Goal: Task Accomplishment & Management: Use online tool/utility

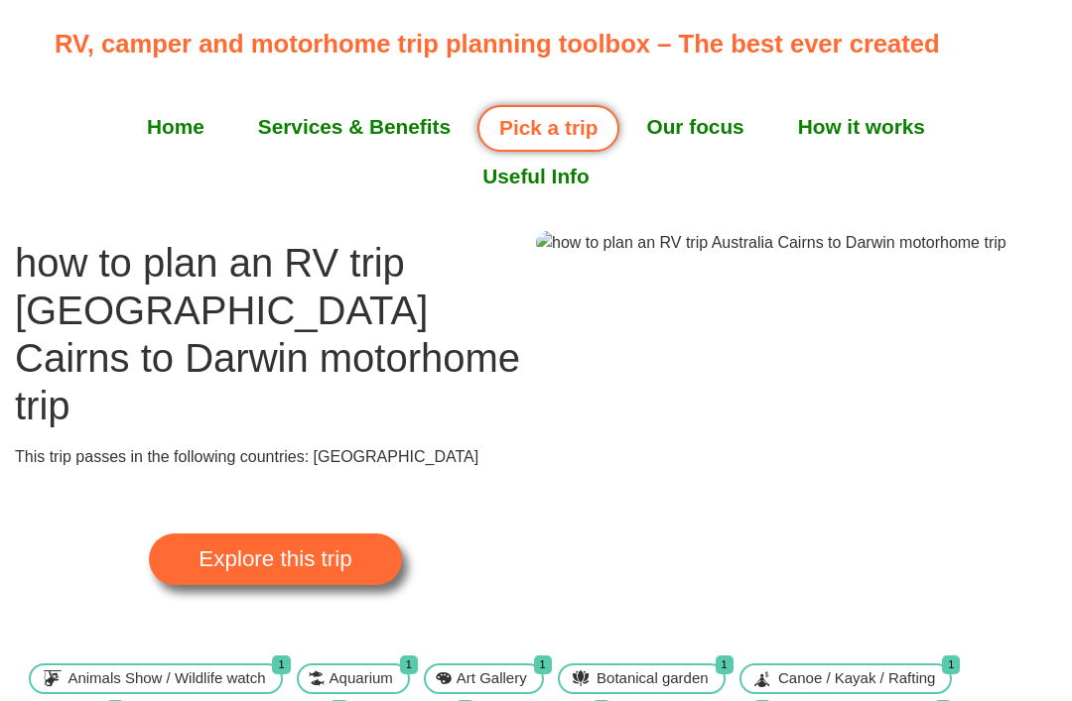
click at [915, 61] on p "RV, camper and motorhome trip planning toolbox – The best ever created" at bounding box center [541, 44] width 973 height 38
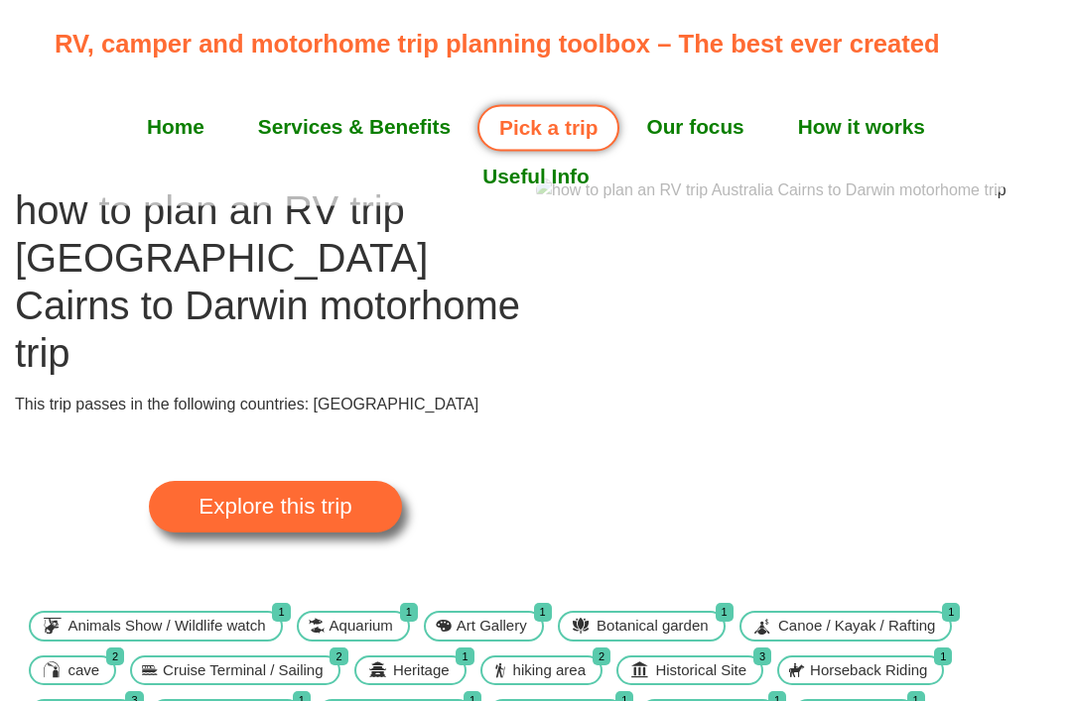
scroll to position [53, 0]
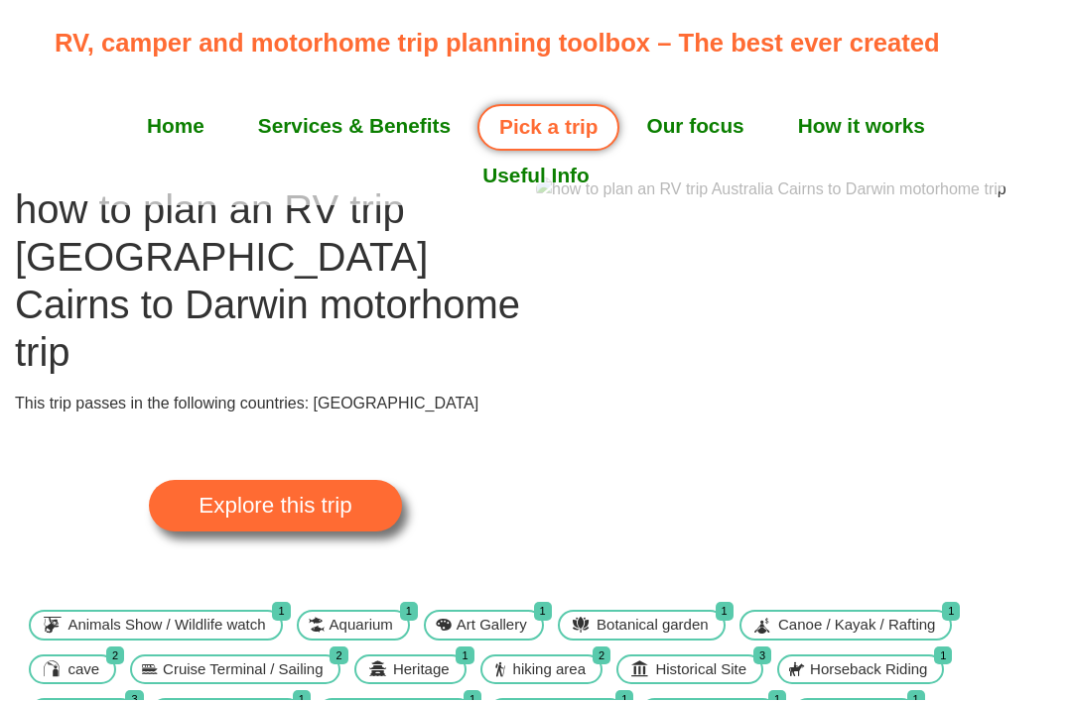
click at [302, 496] on span "Explore this trip" at bounding box center [274, 507] width 153 height 22
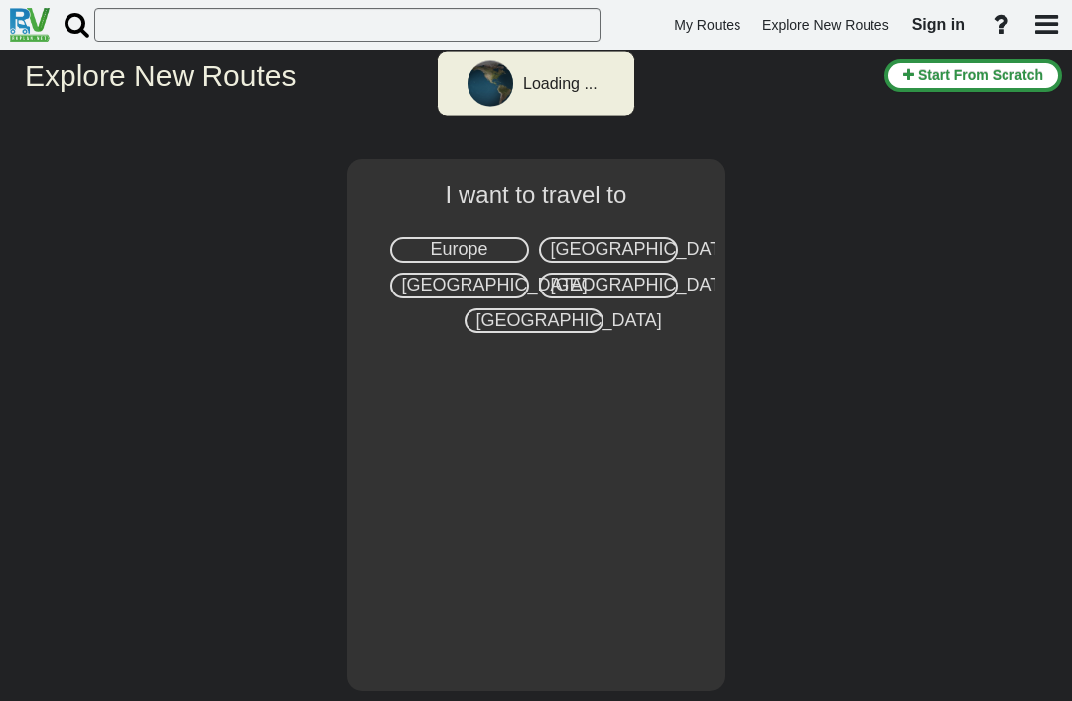
select select "number:3"
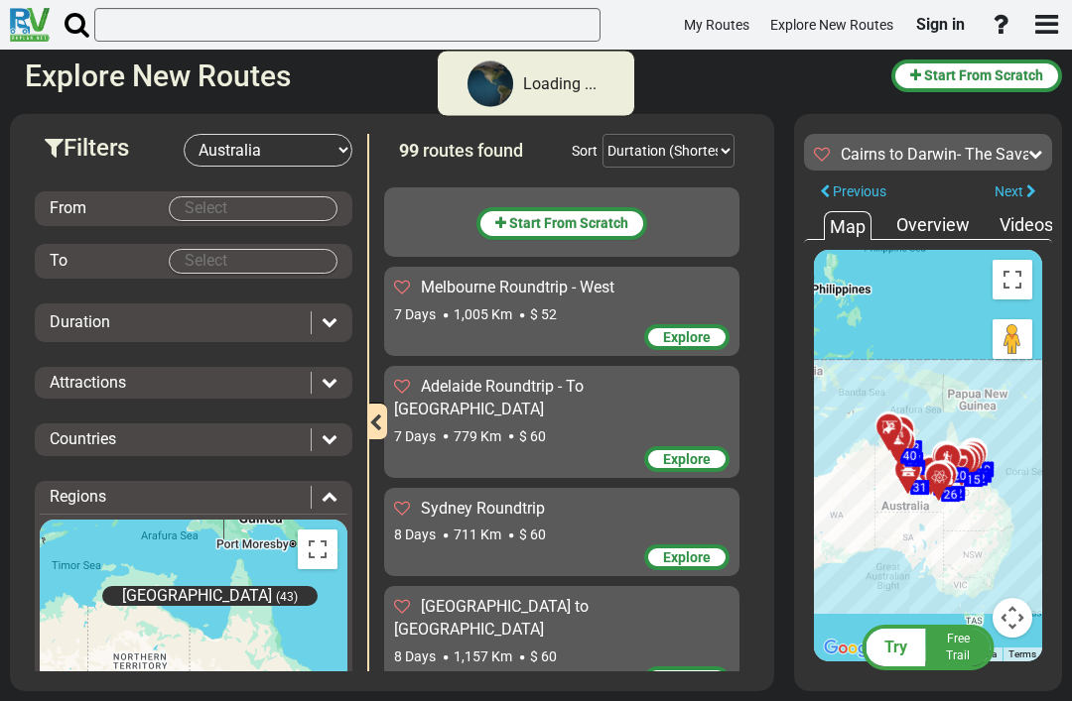
scroll to position [4913, 0]
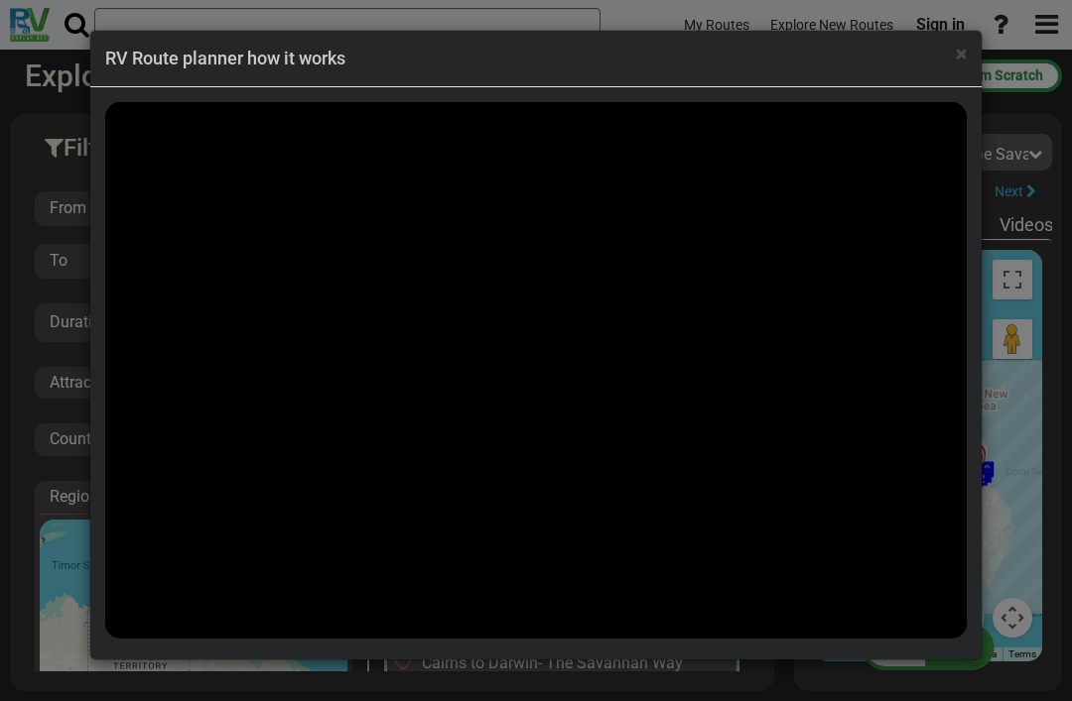
click at [955, 49] on span "×" at bounding box center [960, 54] width 11 height 24
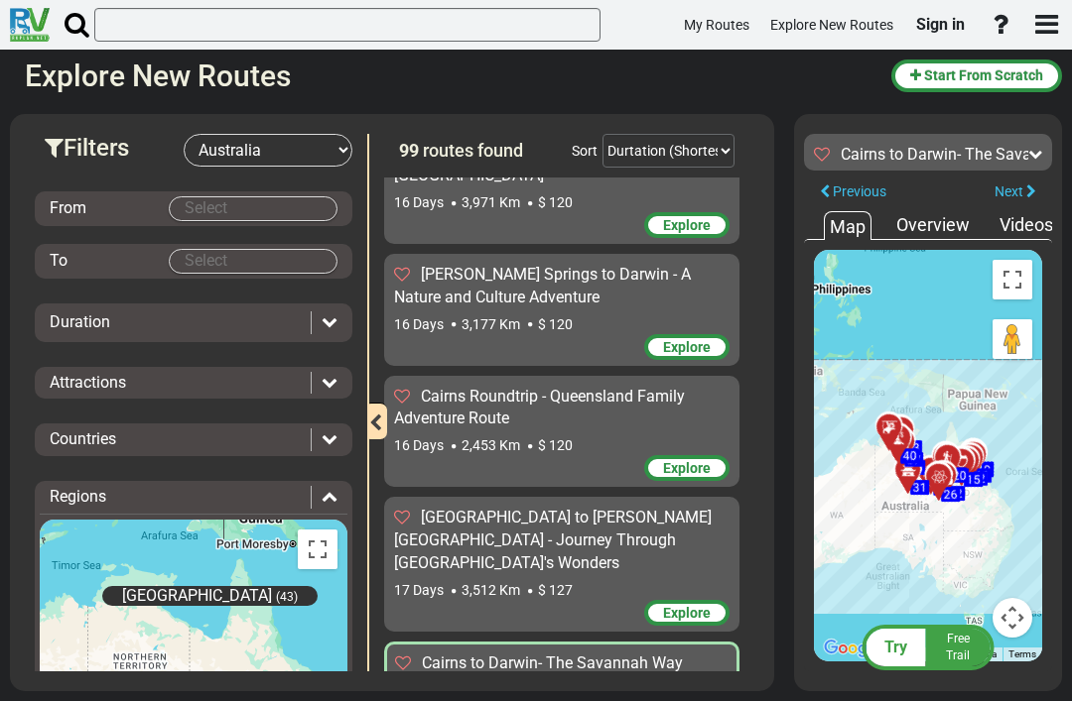
click at [221, 203] on body "My Routes Explore New Routes Sign in ×" at bounding box center [536, 350] width 1072 height 701
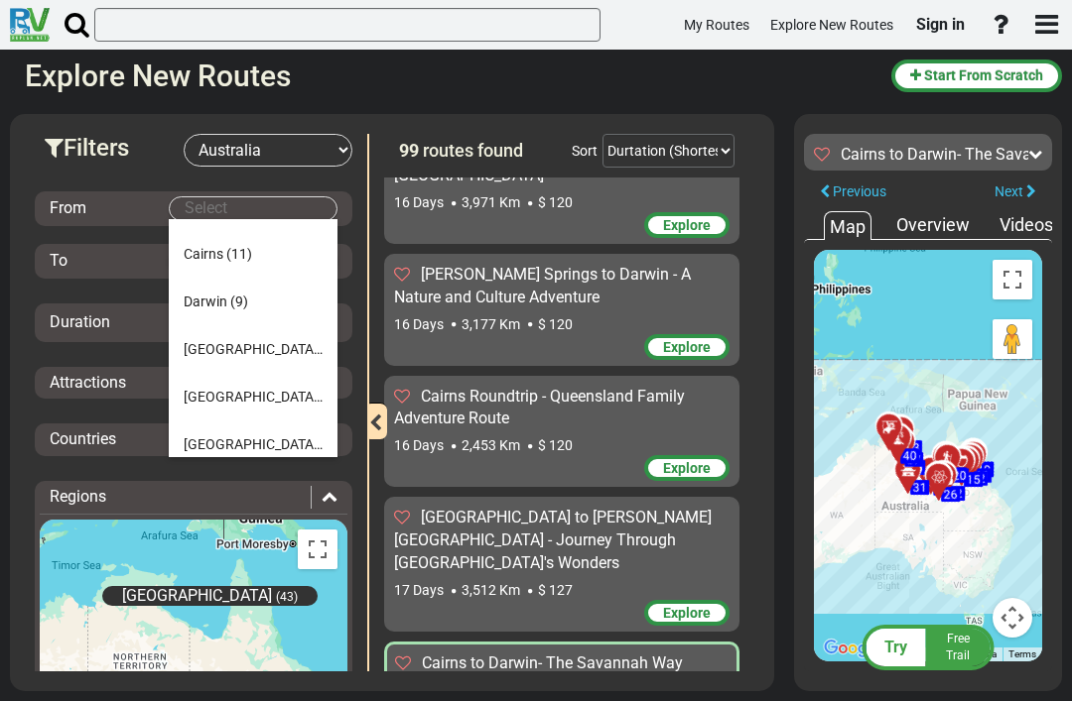
scroll to position [179, 0]
click at [209, 247] on span "Cairns" at bounding box center [204, 255] width 40 height 16
type input "Cairns"
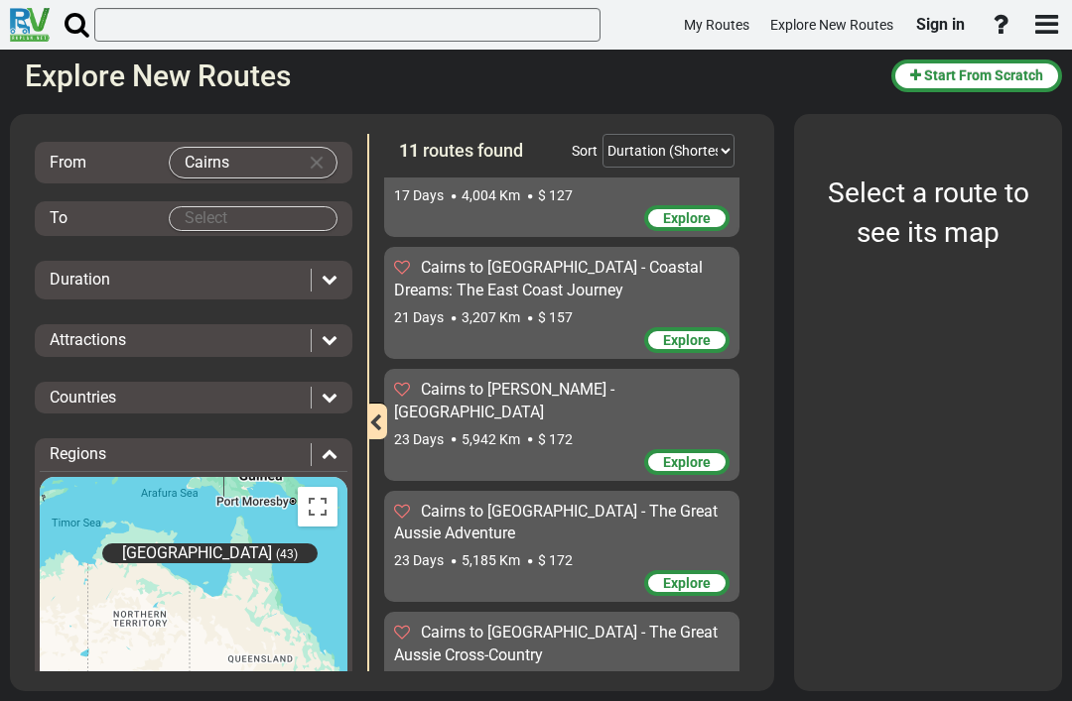
scroll to position [83, 0]
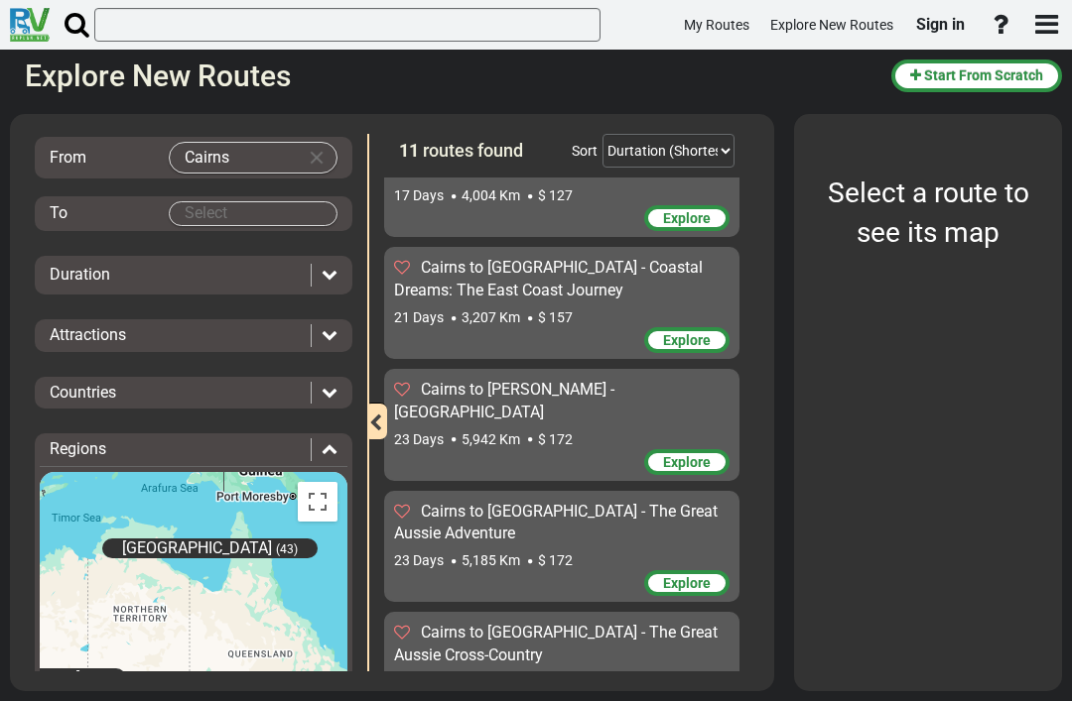
click at [226, 209] on body "My Routes Explore New Routes Sign in ×" at bounding box center [536, 350] width 1072 height 701
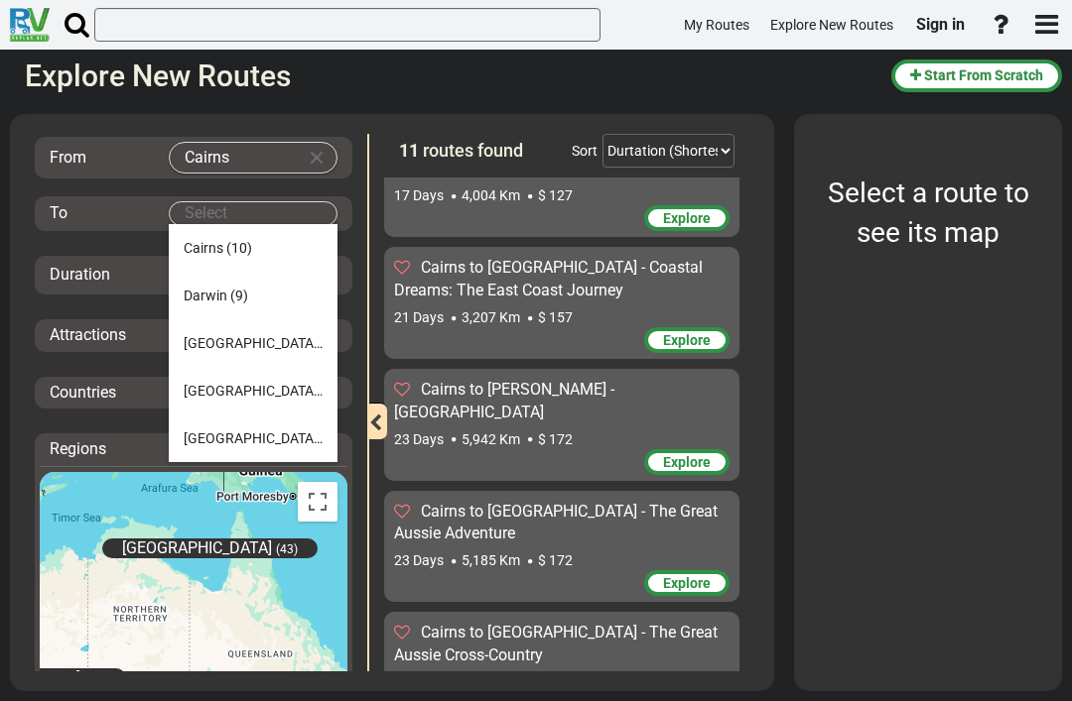
scroll to position [190, 0]
click at [231, 289] on span "(9)" at bounding box center [239, 296] width 18 height 16
type input "Darwin"
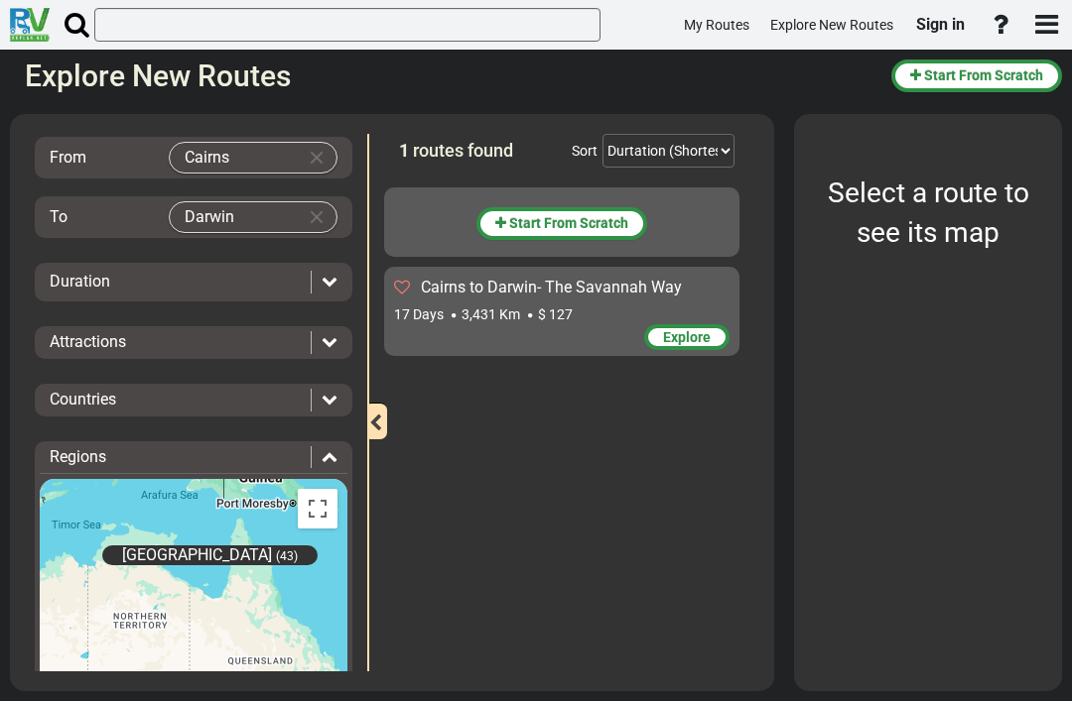
scroll to position [0, 0]
click at [341, 281] on div "Duration" at bounding box center [194, 282] width 308 height 23
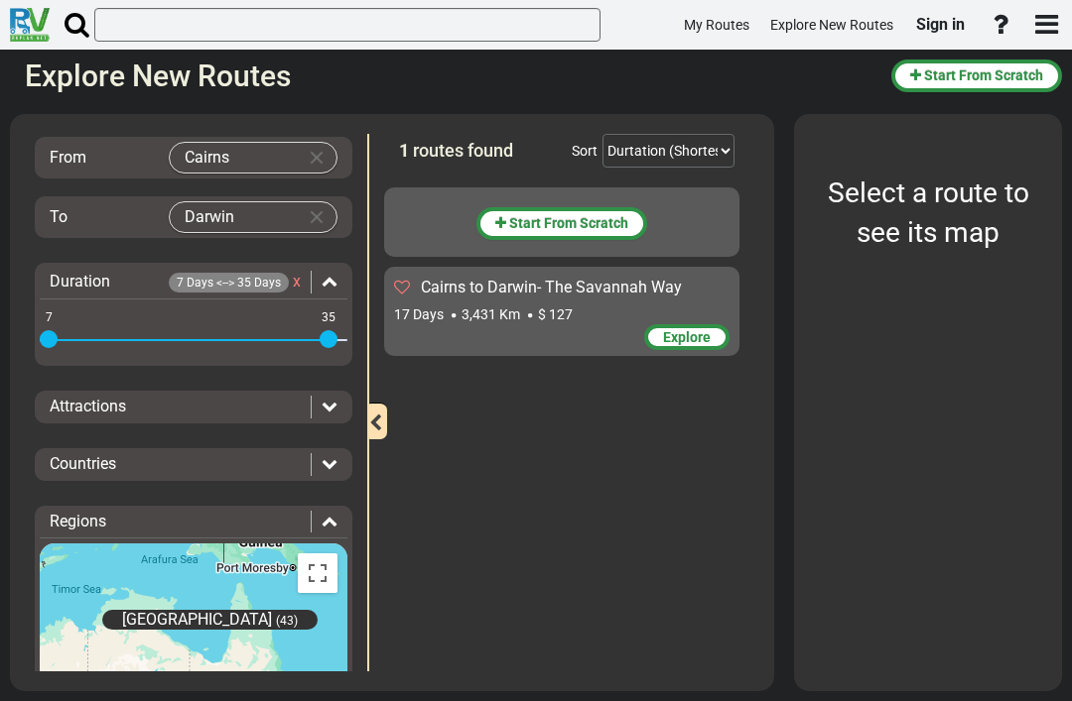
click at [340, 283] on div "Duration 7 Days <--> 35 Days x" at bounding box center [194, 282] width 308 height 23
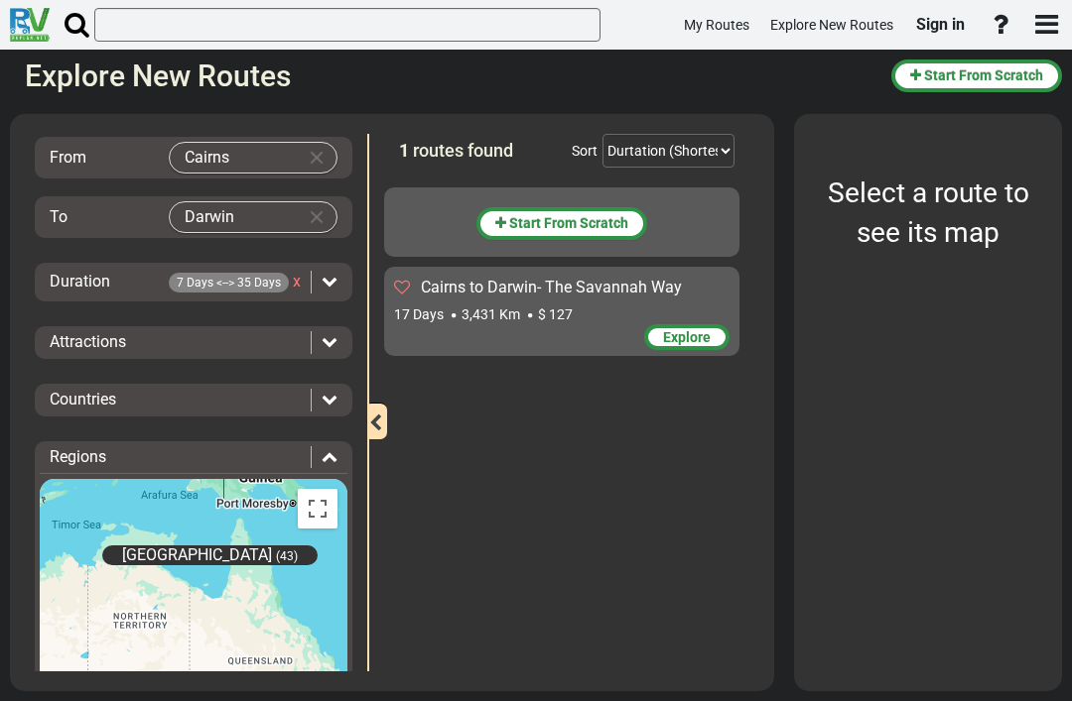
click at [341, 280] on div "Duration 7 Days <--> 35 Days x" at bounding box center [194, 282] width 308 height 23
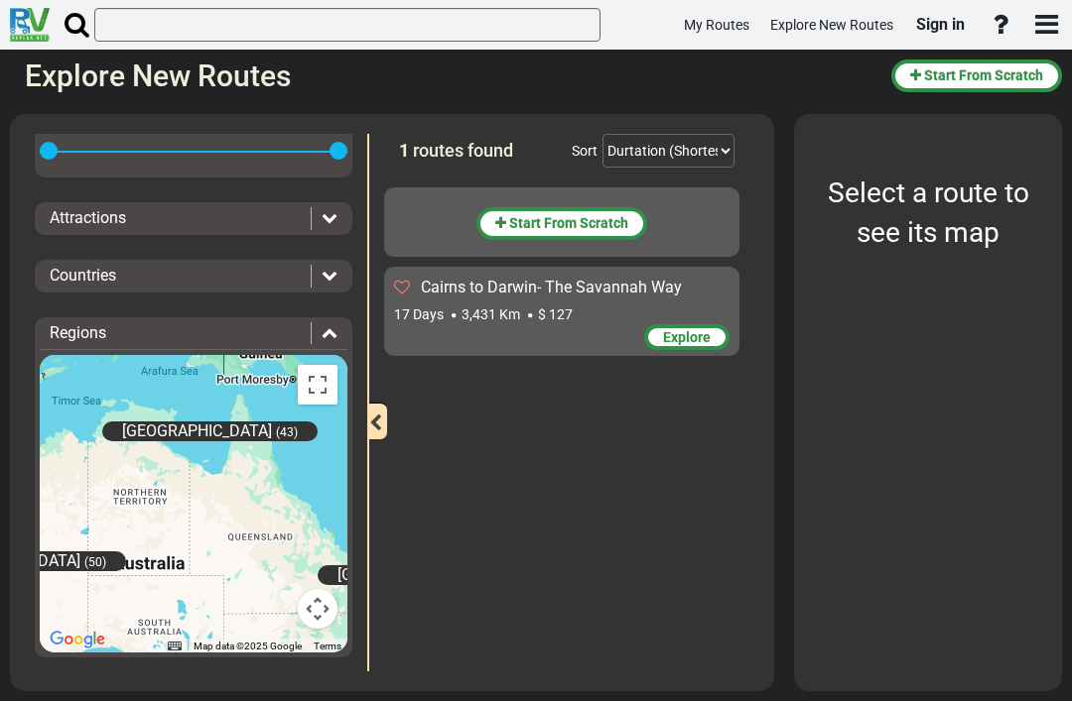
scroll to position [271, 0]
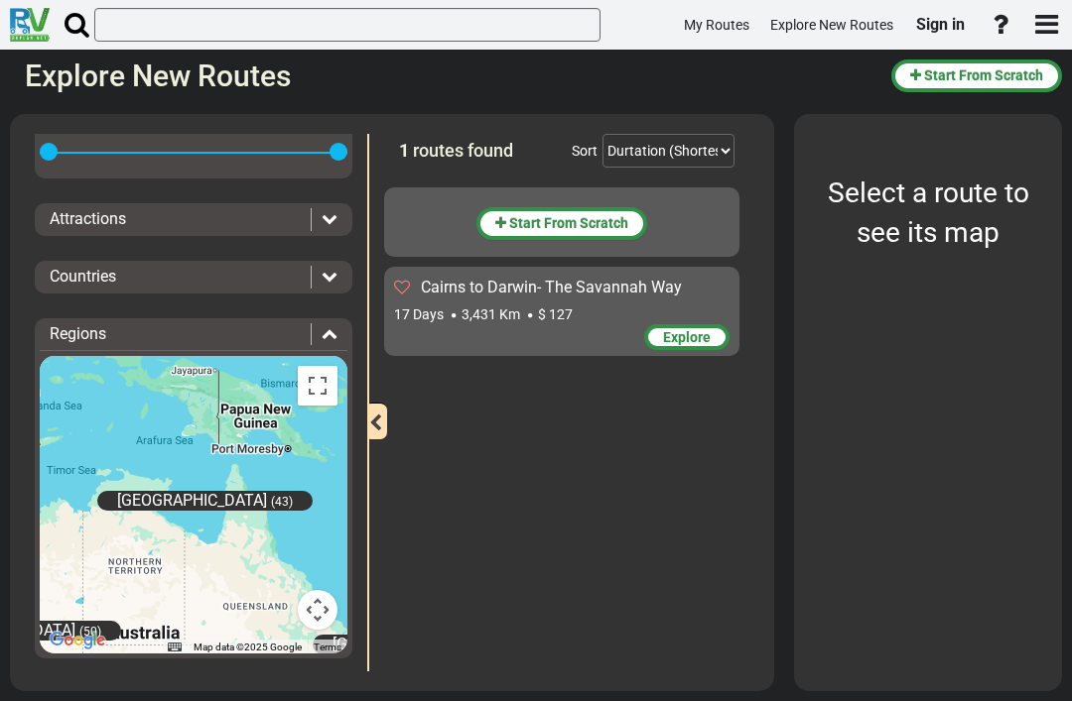
click at [684, 326] on div "Explore" at bounding box center [686, 337] width 85 height 26
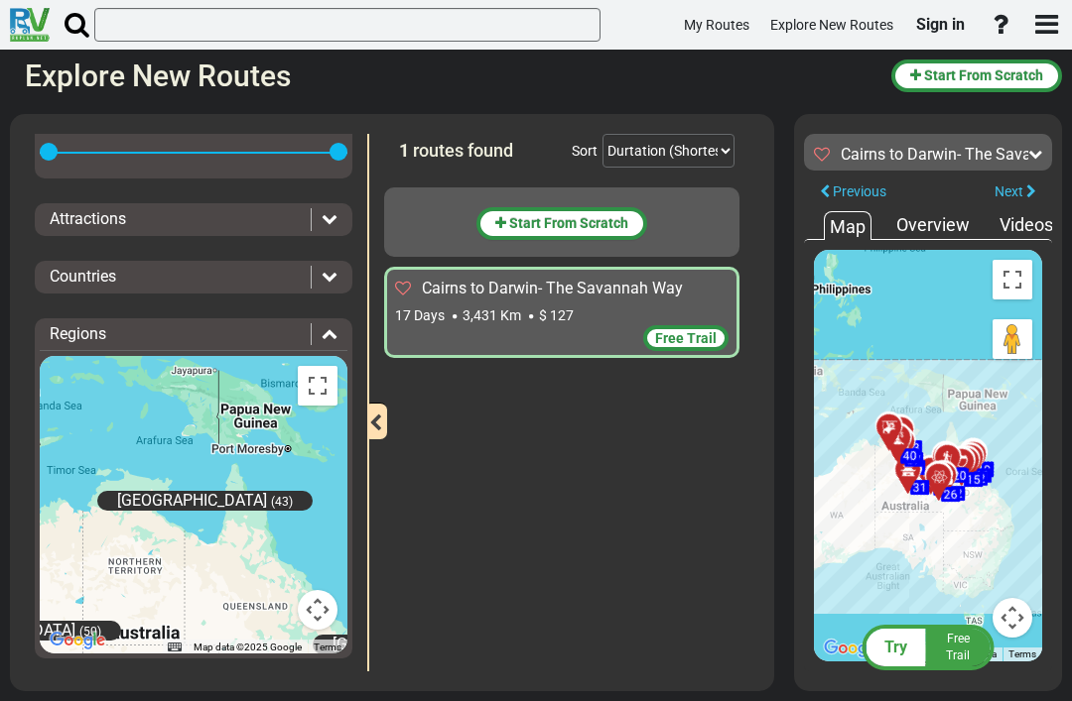
click at [582, 221] on span "Start From Scratch" at bounding box center [568, 223] width 119 height 16
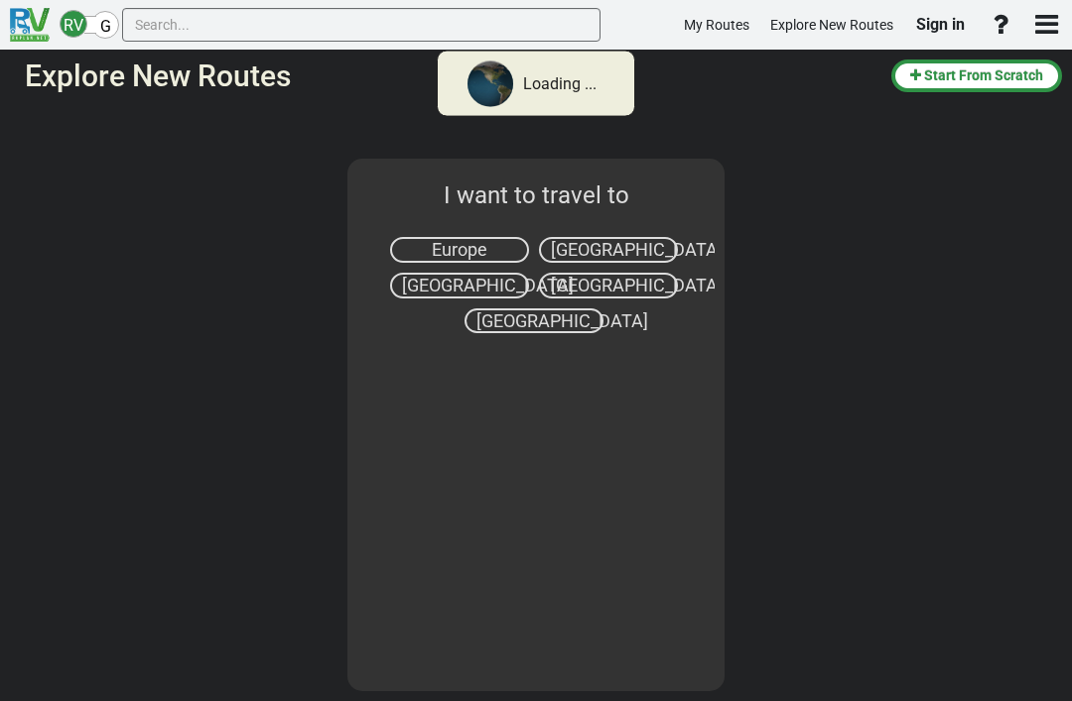
select select "number:3"
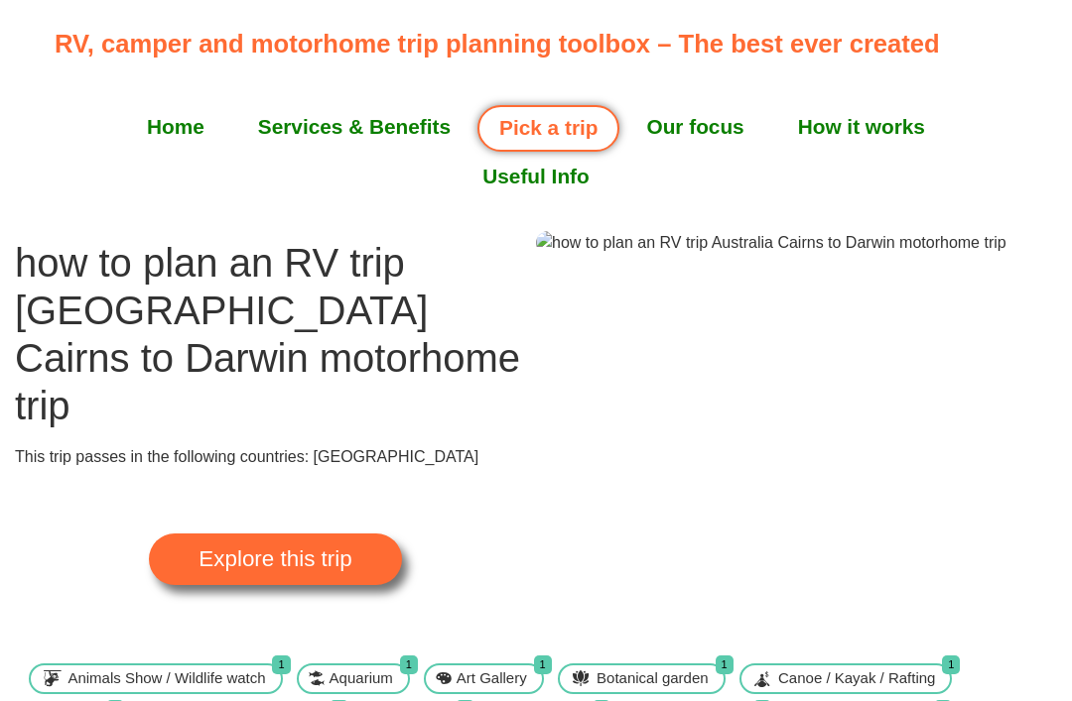
click at [296, 549] on span "Explore this trip" at bounding box center [274, 560] width 153 height 22
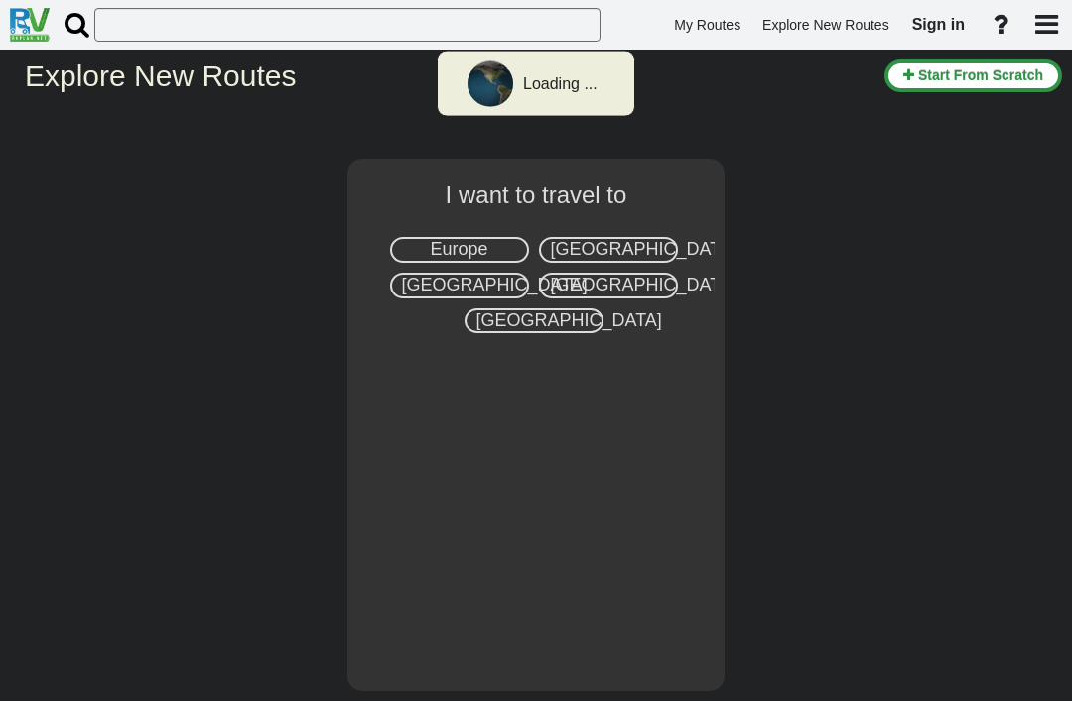
click at [637, 285] on span "Australia" at bounding box center [644, 285] width 186 height 20
select select "number:3"
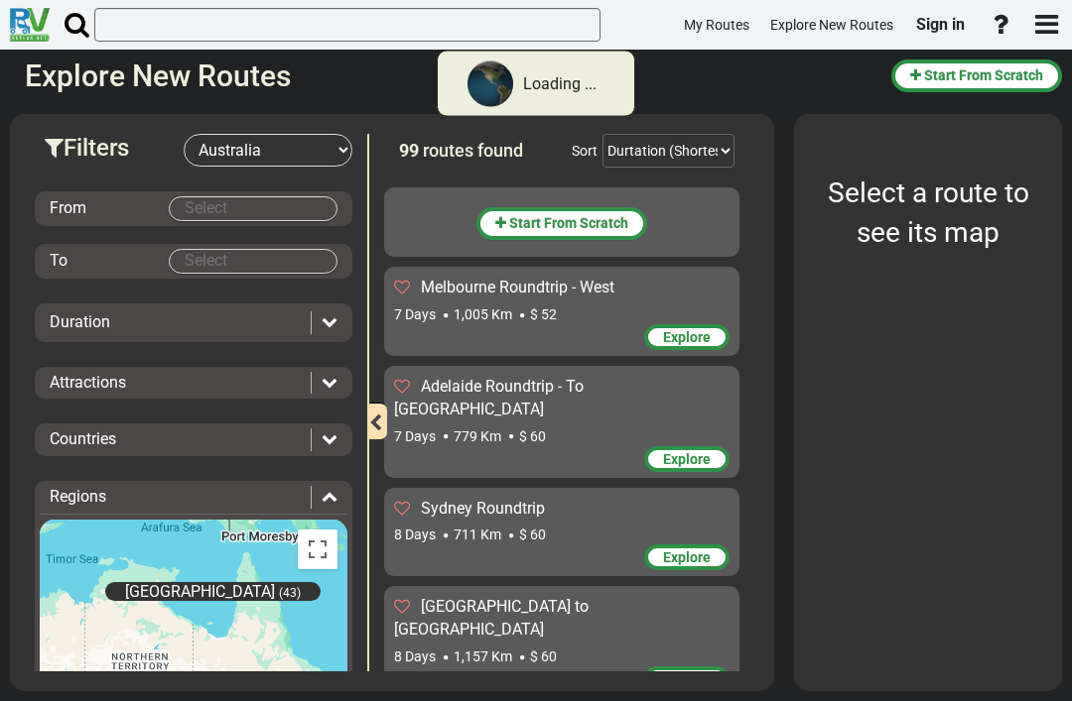
click at [243, 197] on body "Loading ... My Routes Explore New Routes Sign in × Name" at bounding box center [536, 350] width 1072 height 701
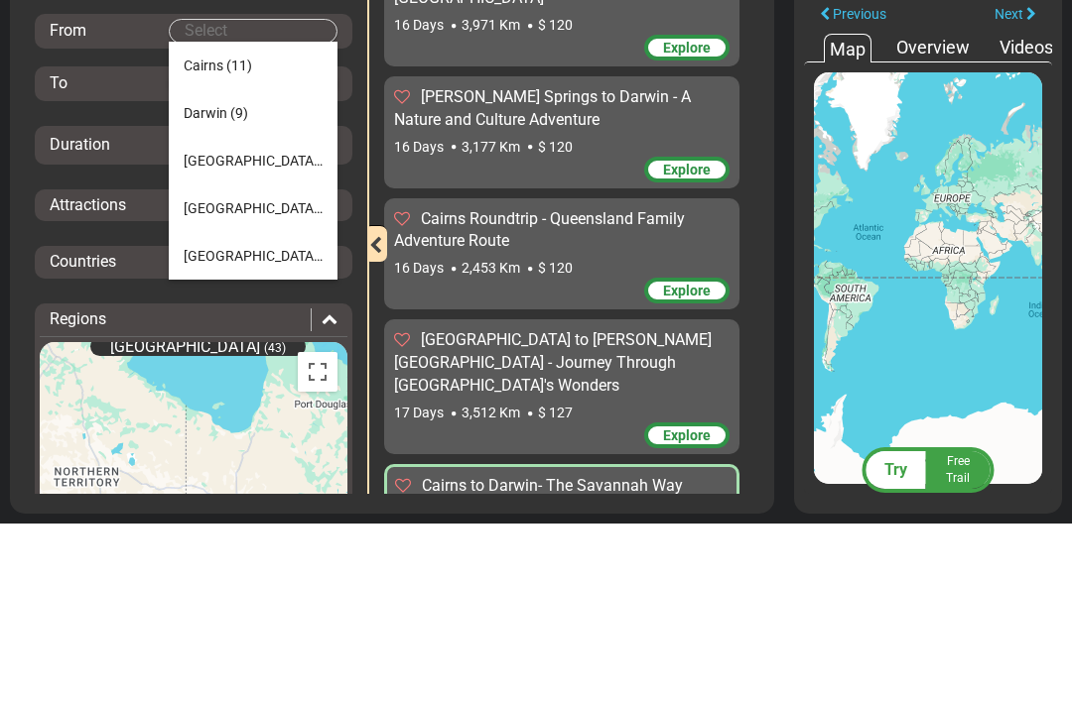
scroll to position [128, 0]
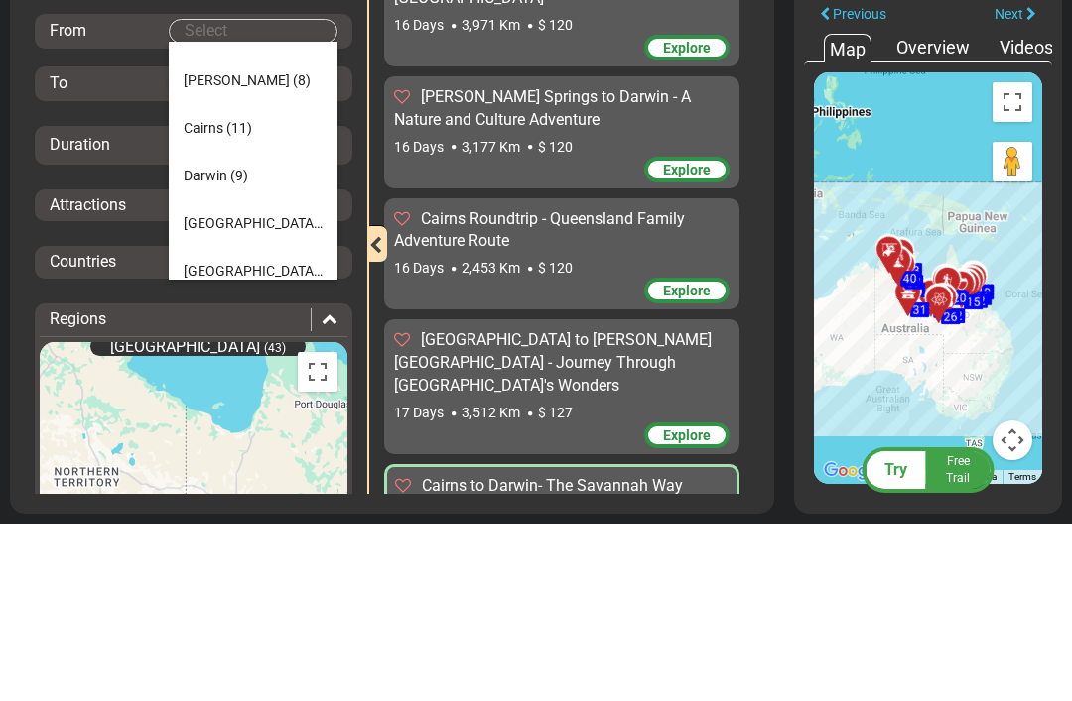
click at [231, 298] on span "(11)" at bounding box center [239, 306] width 26 height 16
type input "Cairns"
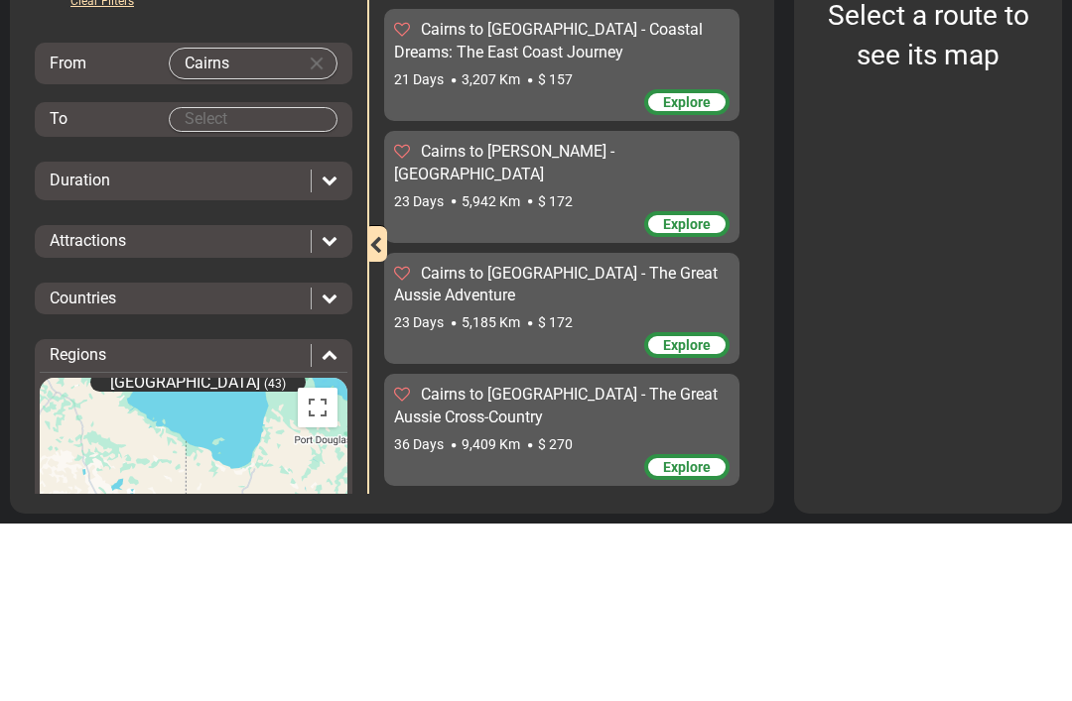
scroll to position [826, 0]
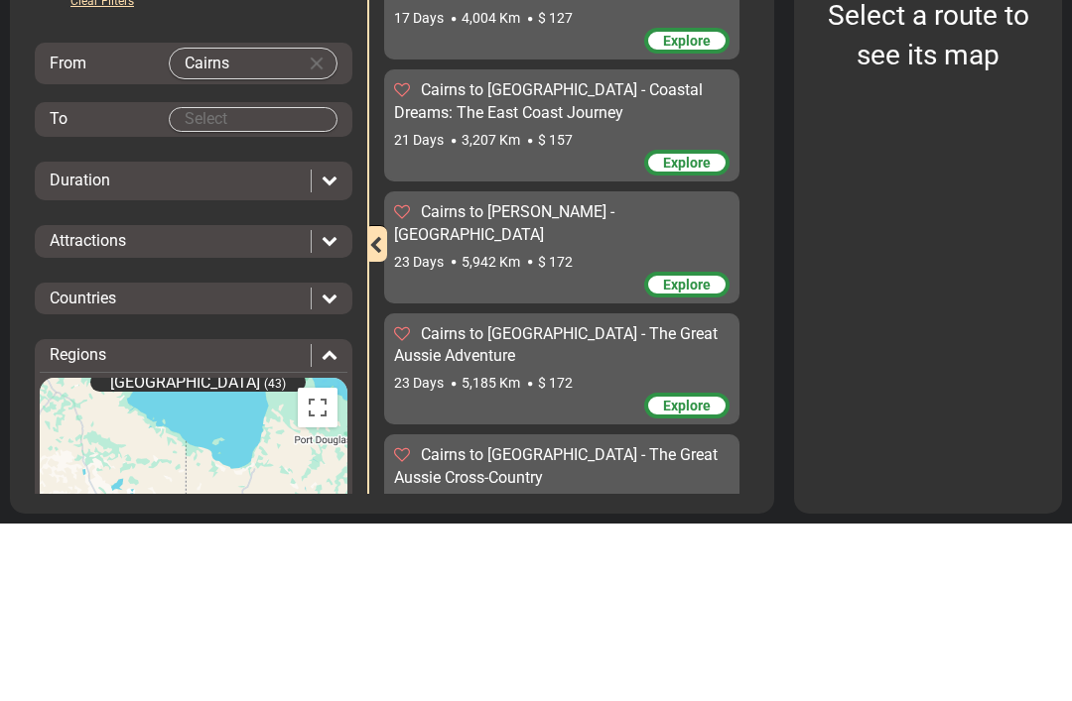
click at [267, 127] on body "My Routes Explore New Routes Sign in ×" at bounding box center [536, 350] width 1072 height 701
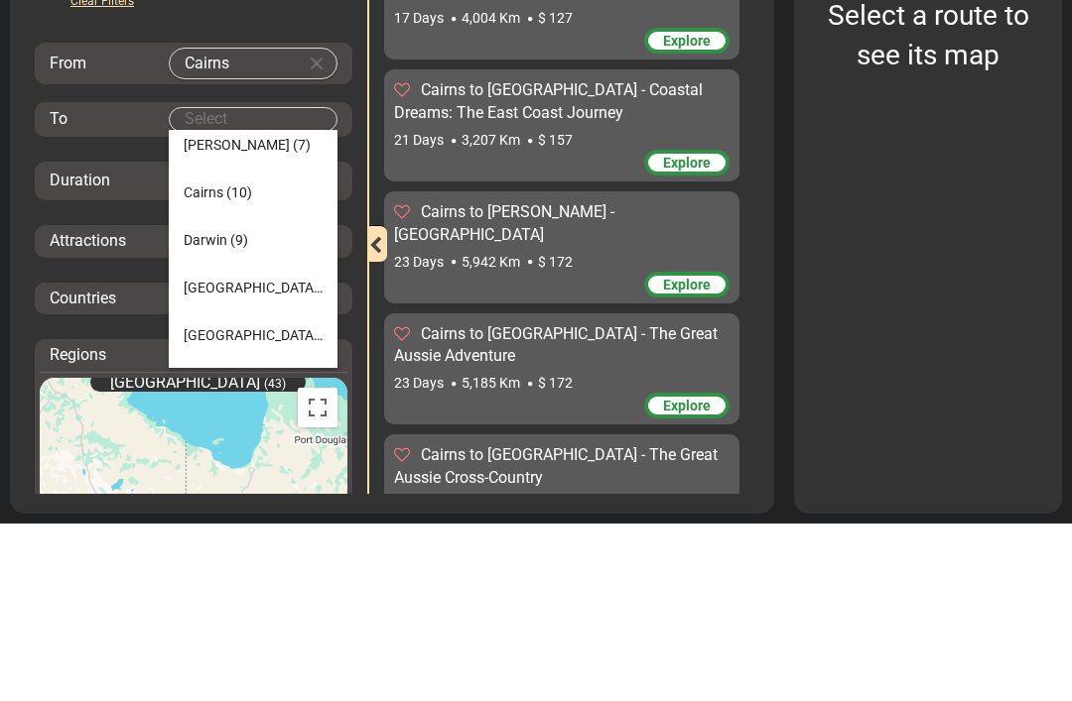
scroll to position [150, 0]
click at [224, 412] on span "Darwin" at bounding box center [206, 420] width 44 height 16
type input "Darwin"
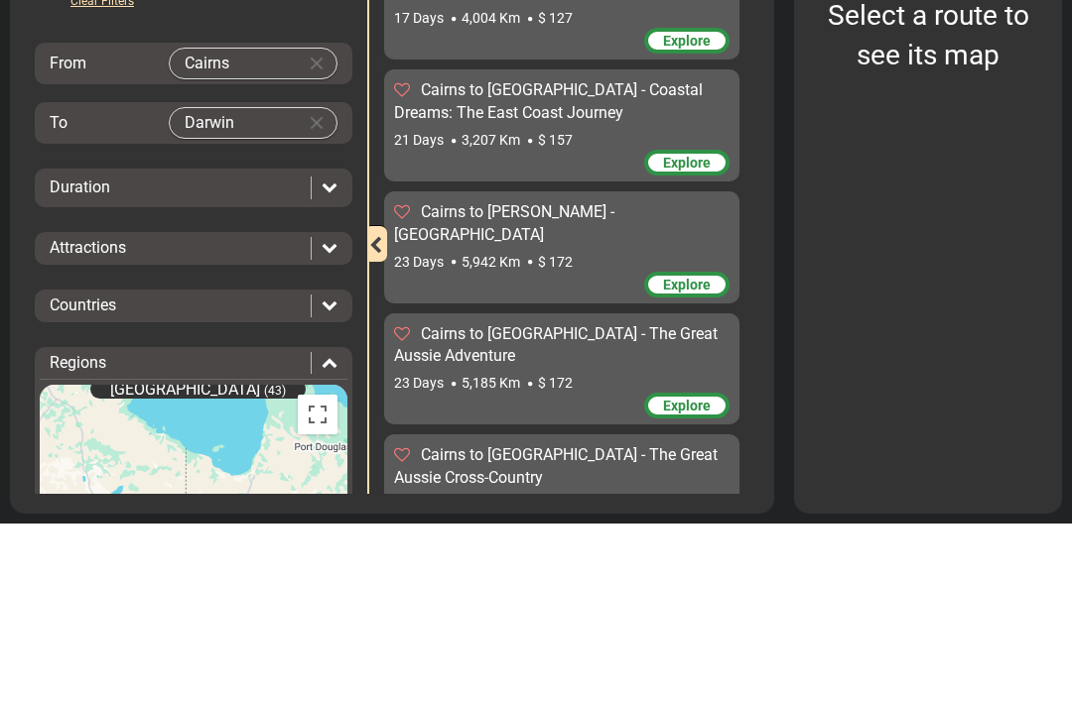
scroll to position [0, 0]
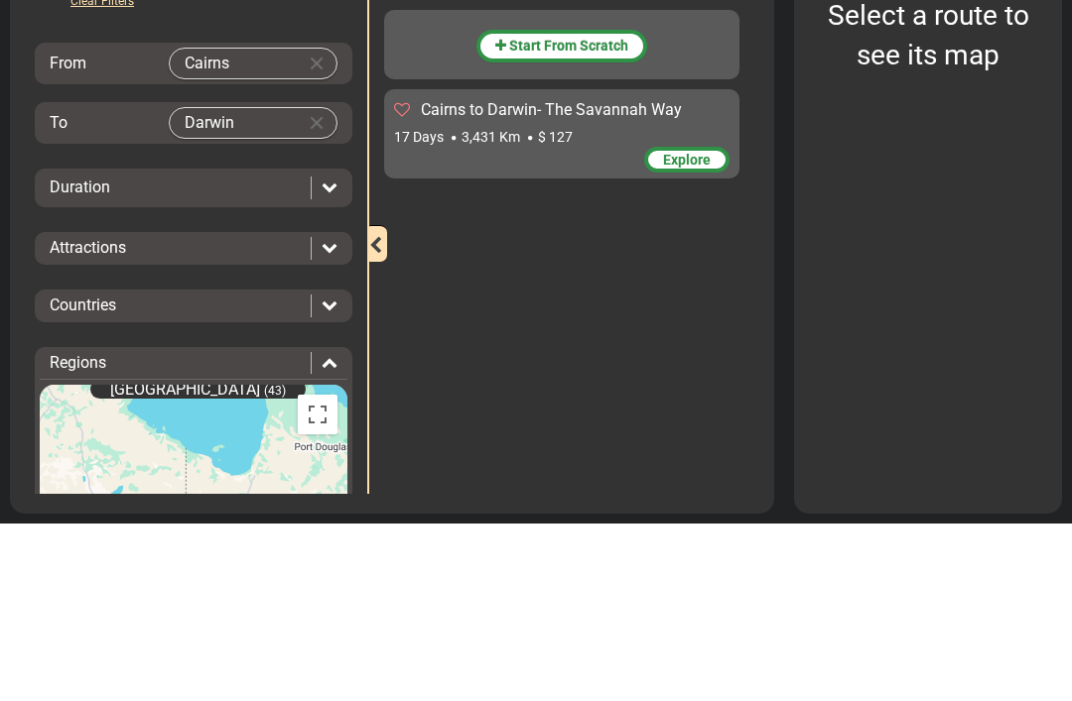
click at [678, 324] on div "Explore" at bounding box center [686, 337] width 85 height 26
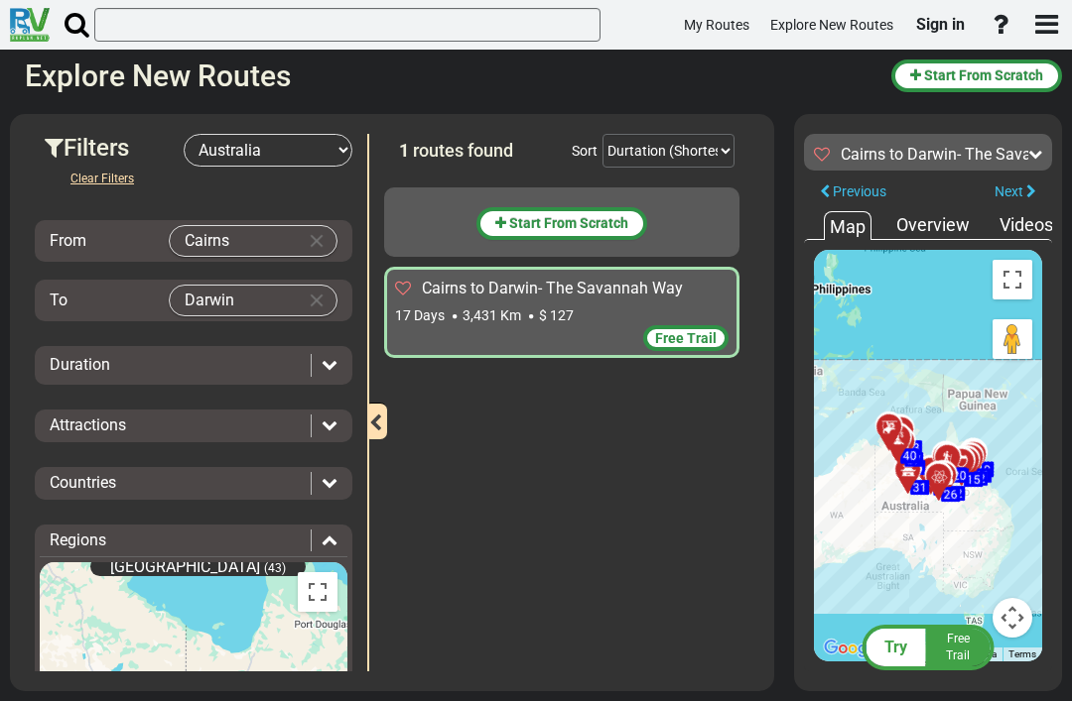
click at [693, 327] on div "Free Trail" at bounding box center [685, 338] width 85 height 26
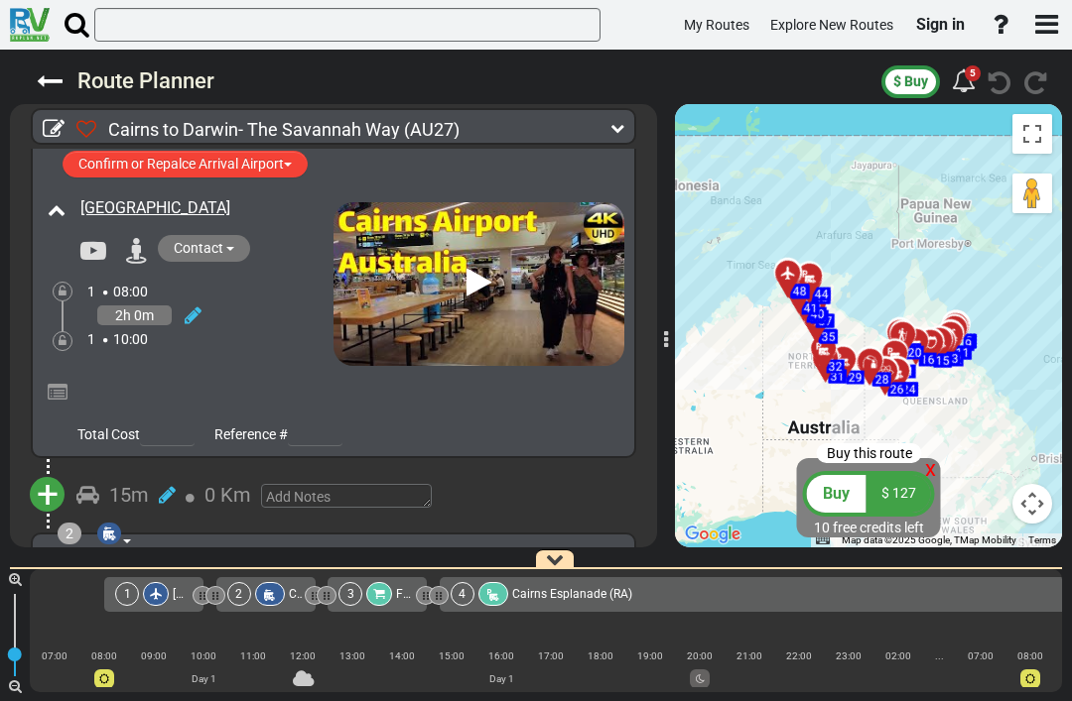
scroll to position [40, 0]
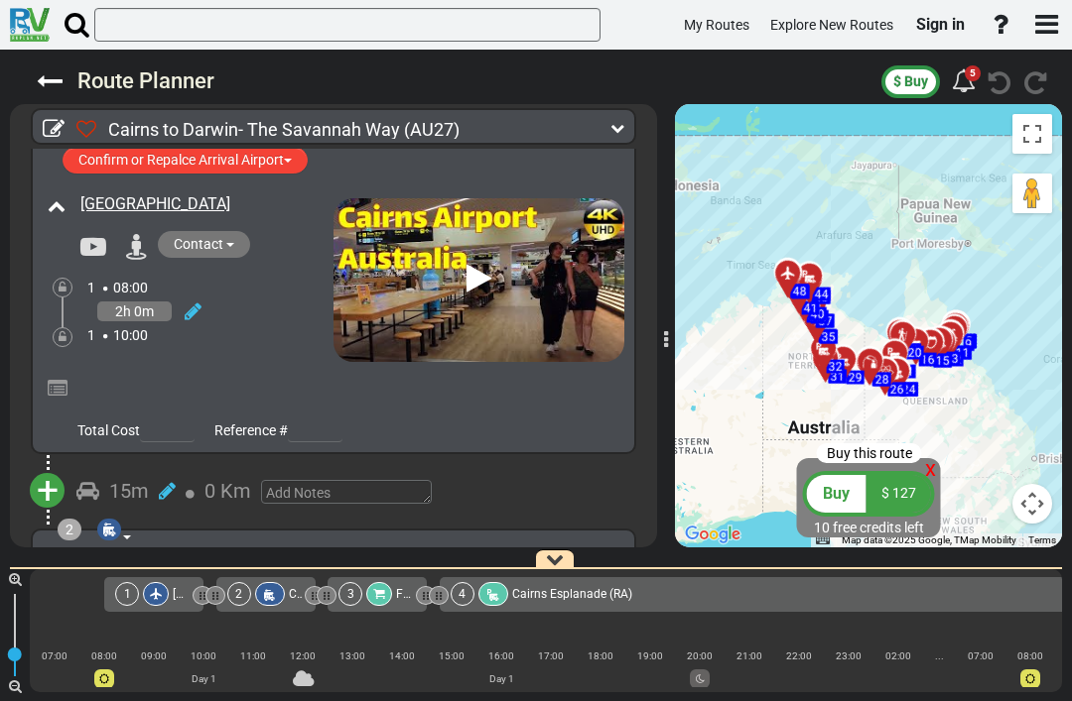
click at [623, 132] on icon at bounding box center [617, 128] width 14 height 14
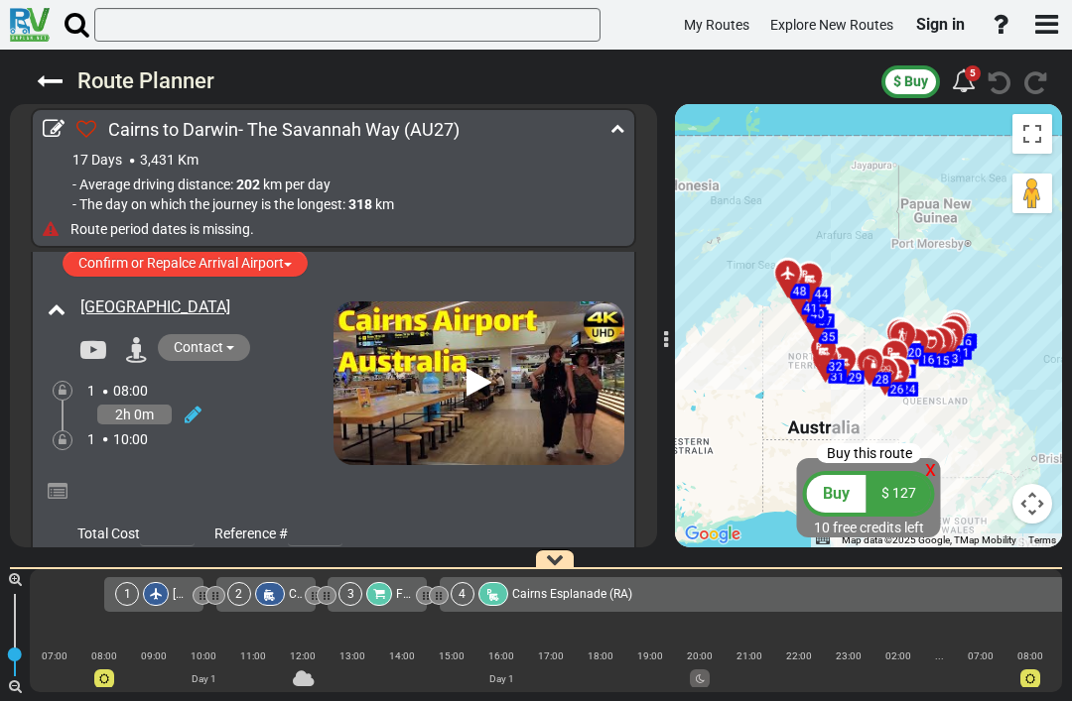
click at [620, 124] on icon at bounding box center [617, 128] width 14 height 14
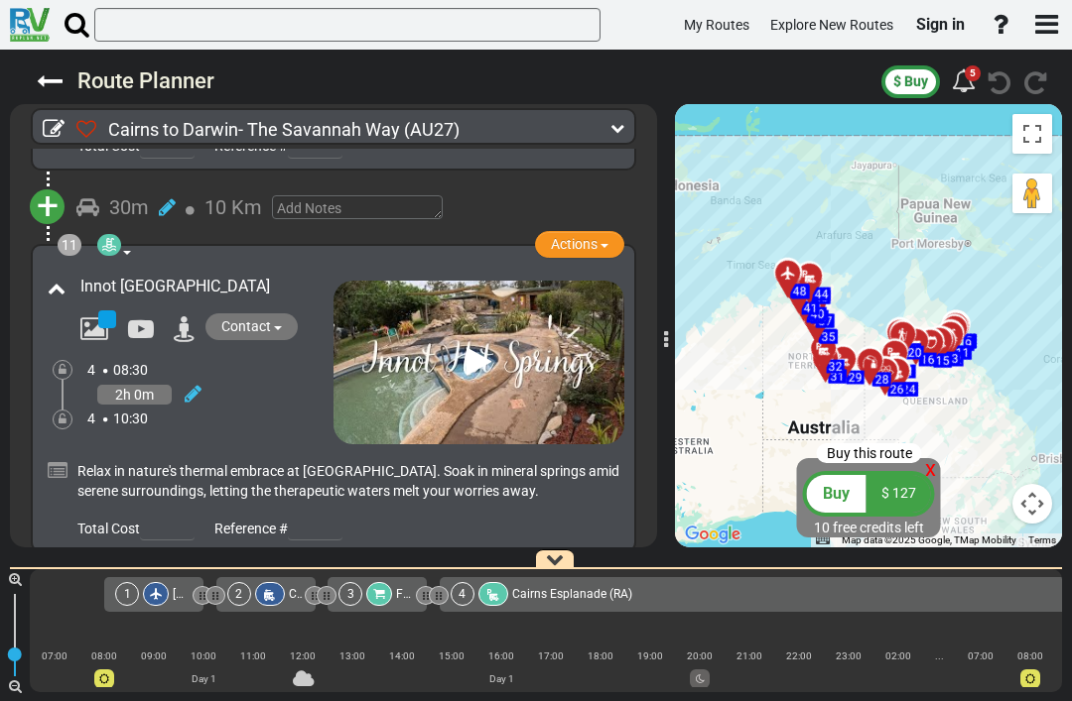
scroll to position [3764, 0]
